Goal: Information Seeking & Learning: Learn about a topic

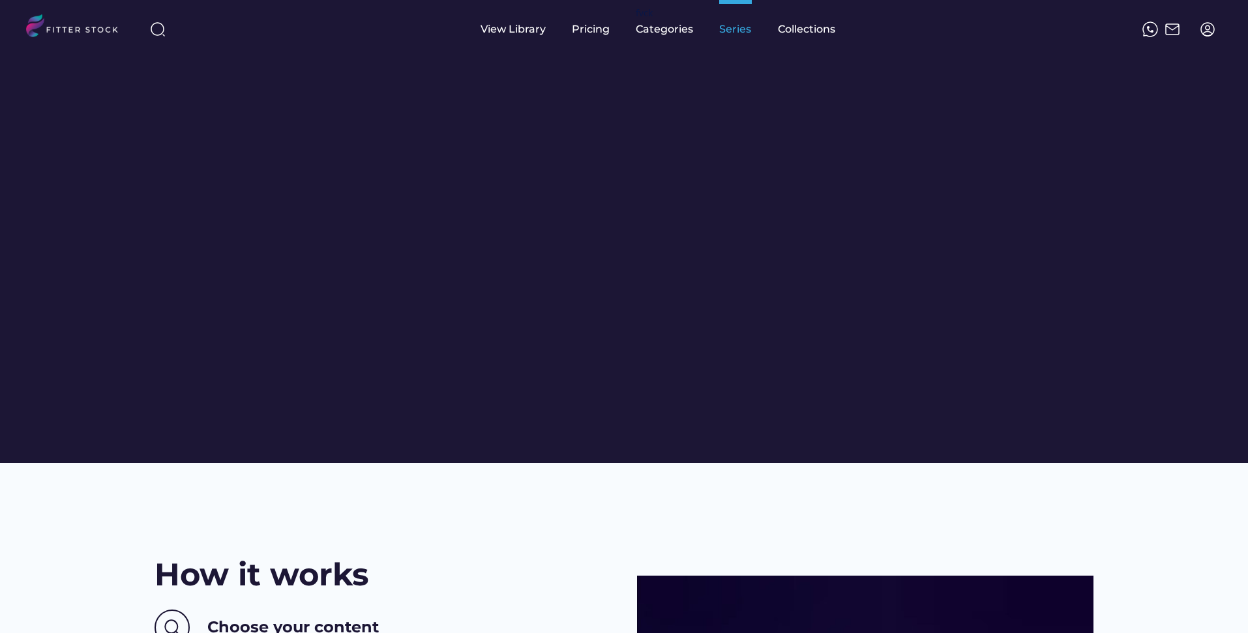
click at [737, 42] on div "Series" at bounding box center [735, 29] width 33 height 59
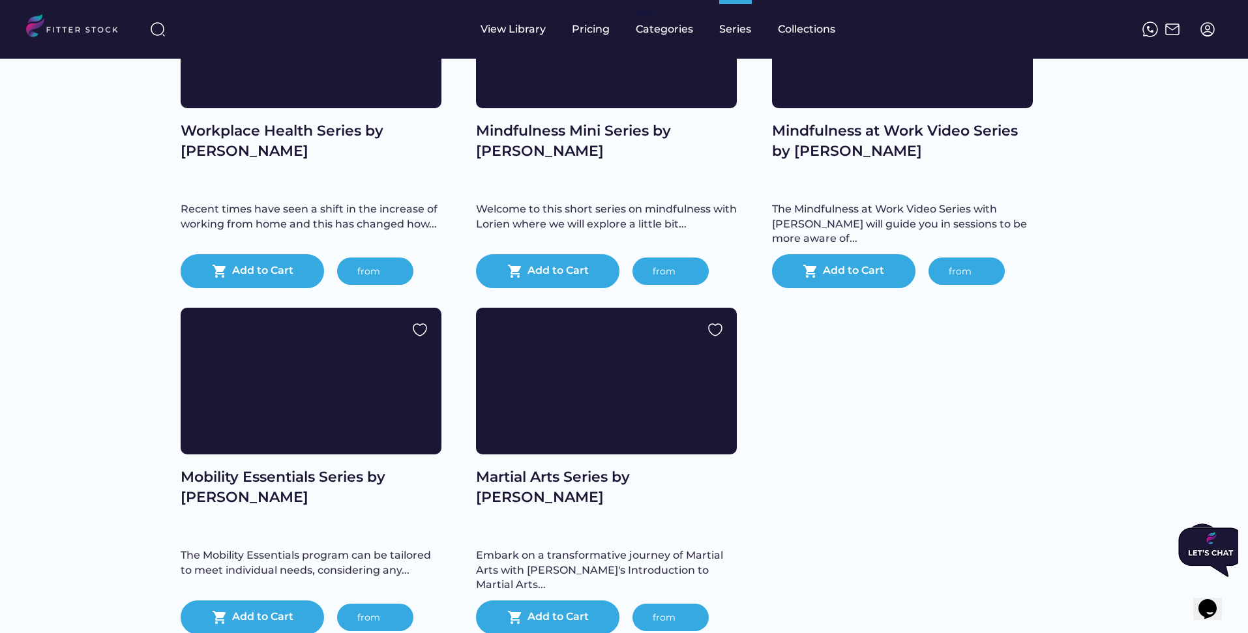
scroll to position [1648, 0]
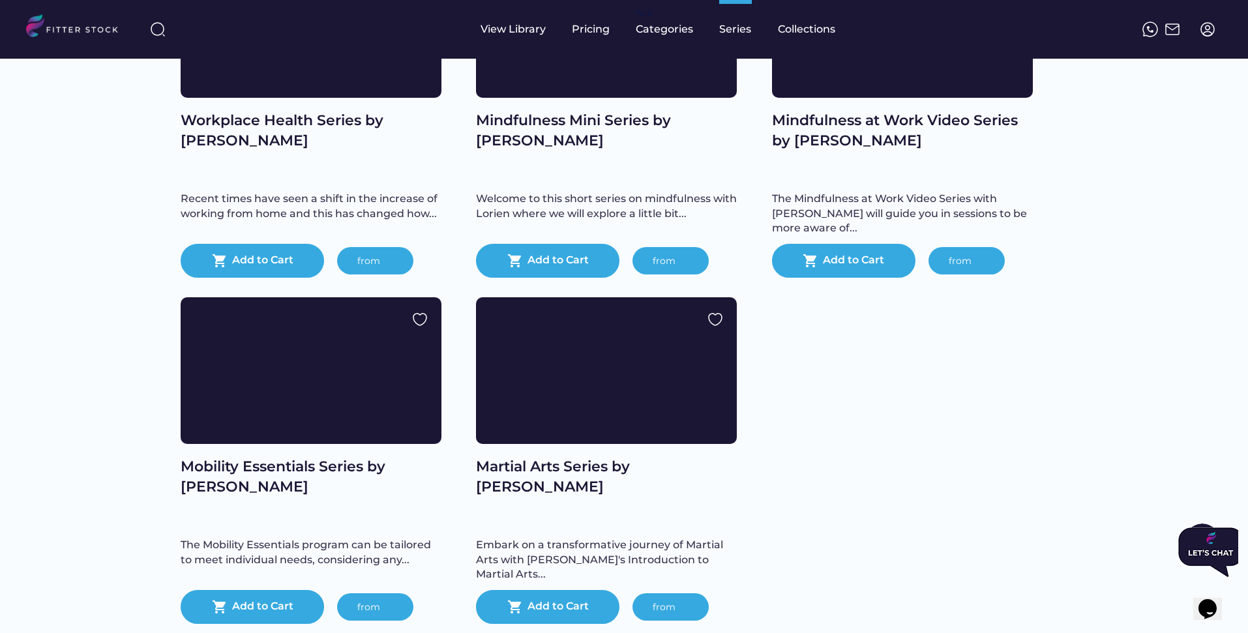
click at [595, 497] on h2 "Martial Arts Series by Steve" at bounding box center [606, 477] width 261 height 40
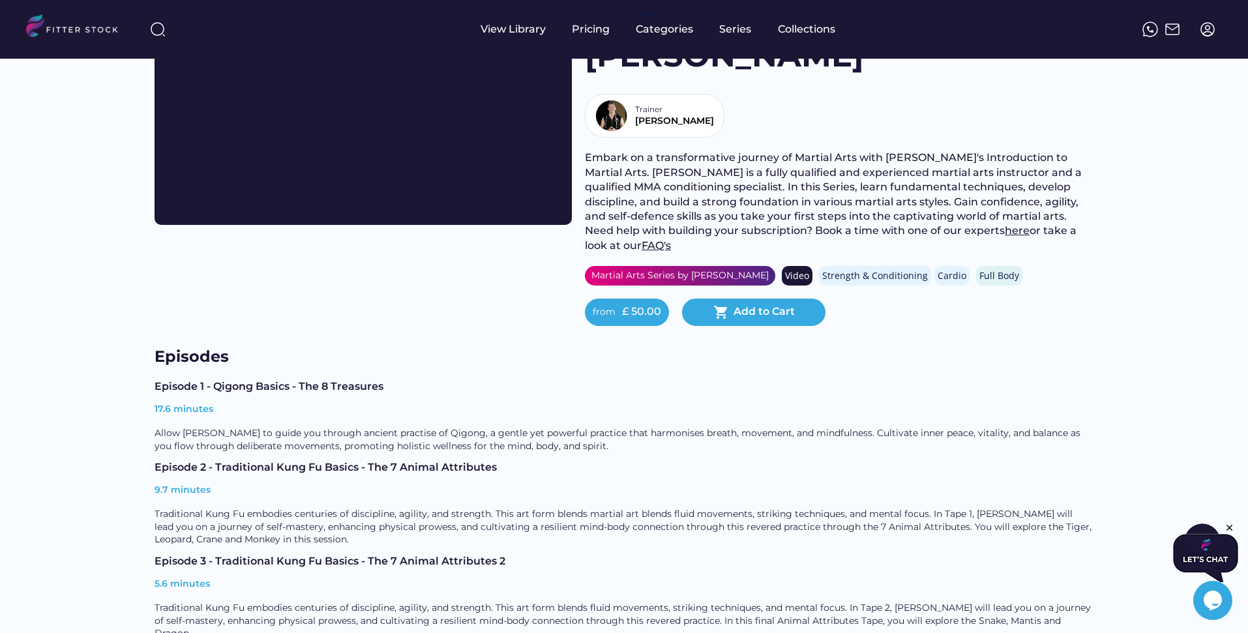
scroll to position [137, 0]
